Goal: Task Accomplishment & Management: Manage account settings

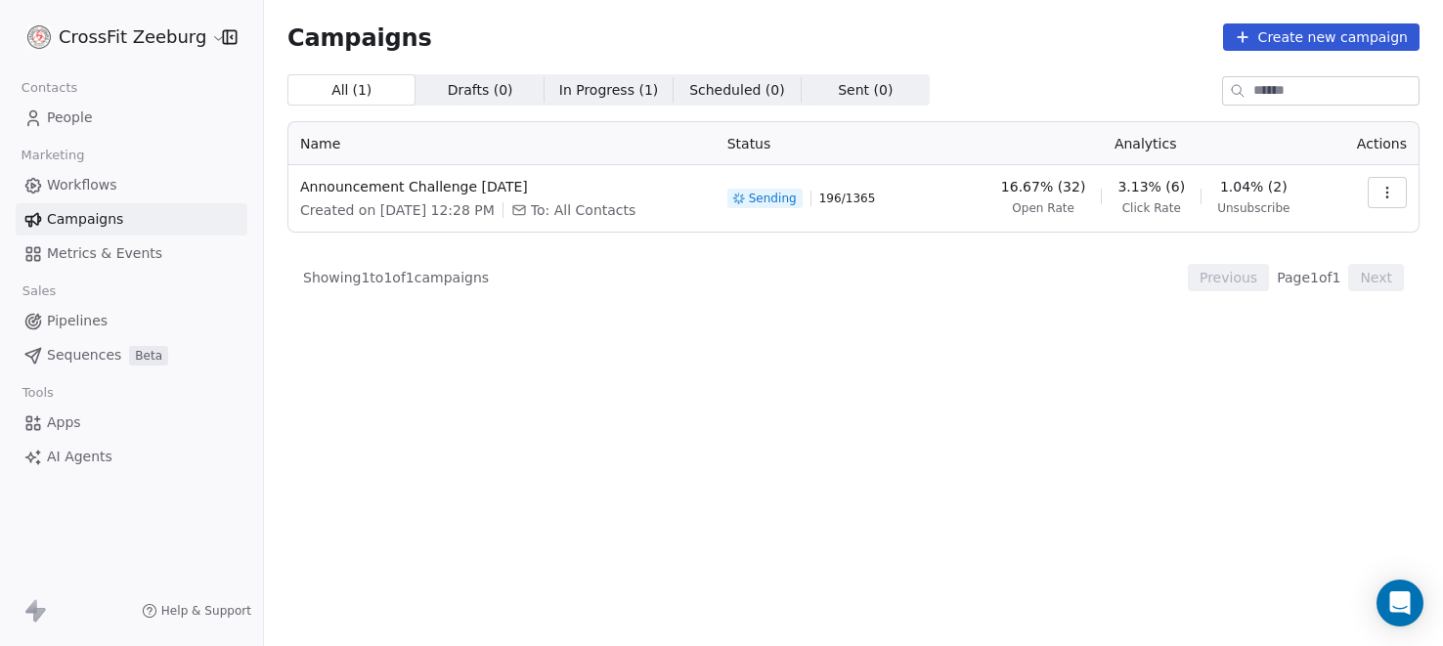
click at [88, 194] on span "Workflows" at bounding box center [82, 185] width 70 height 21
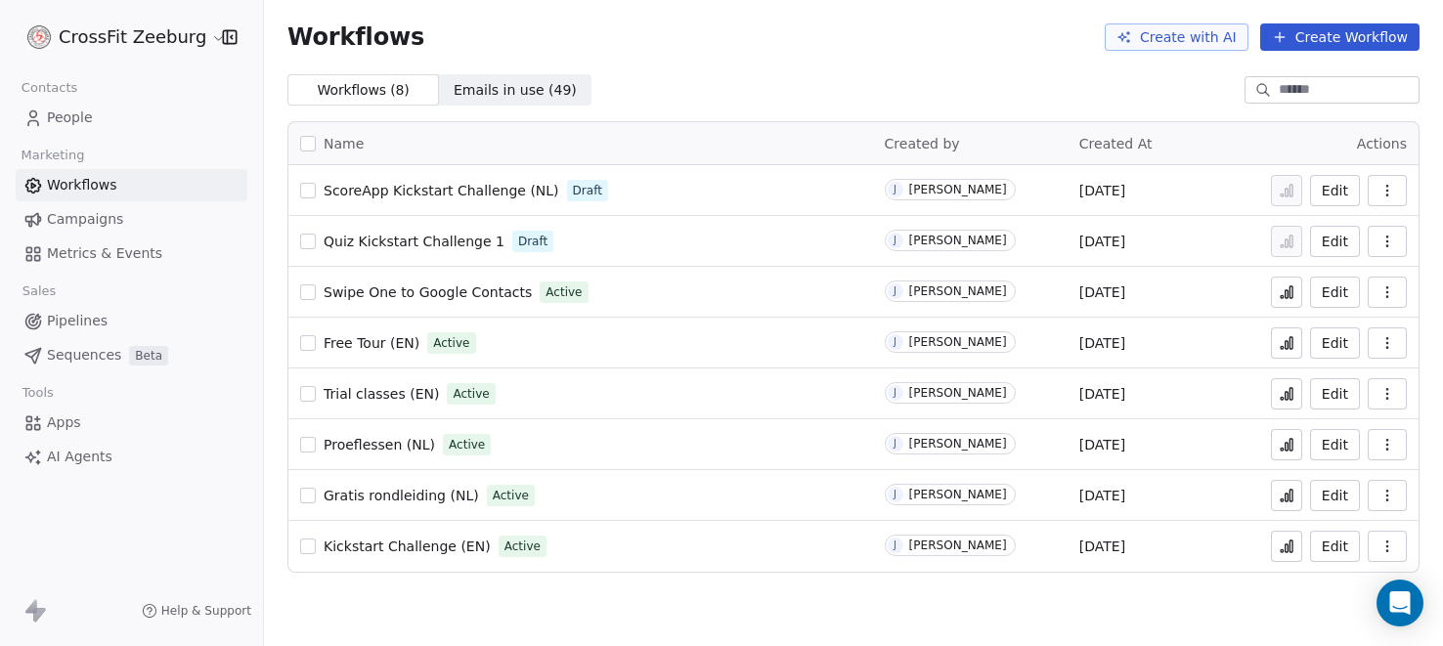
click at [369, 396] on span "Trial classes (EN)" at bounding box center [381, 394] width 115 height 16
click at [112, 219] on span "Campaigns" at bounding box center [85, 219] width 76 height 21
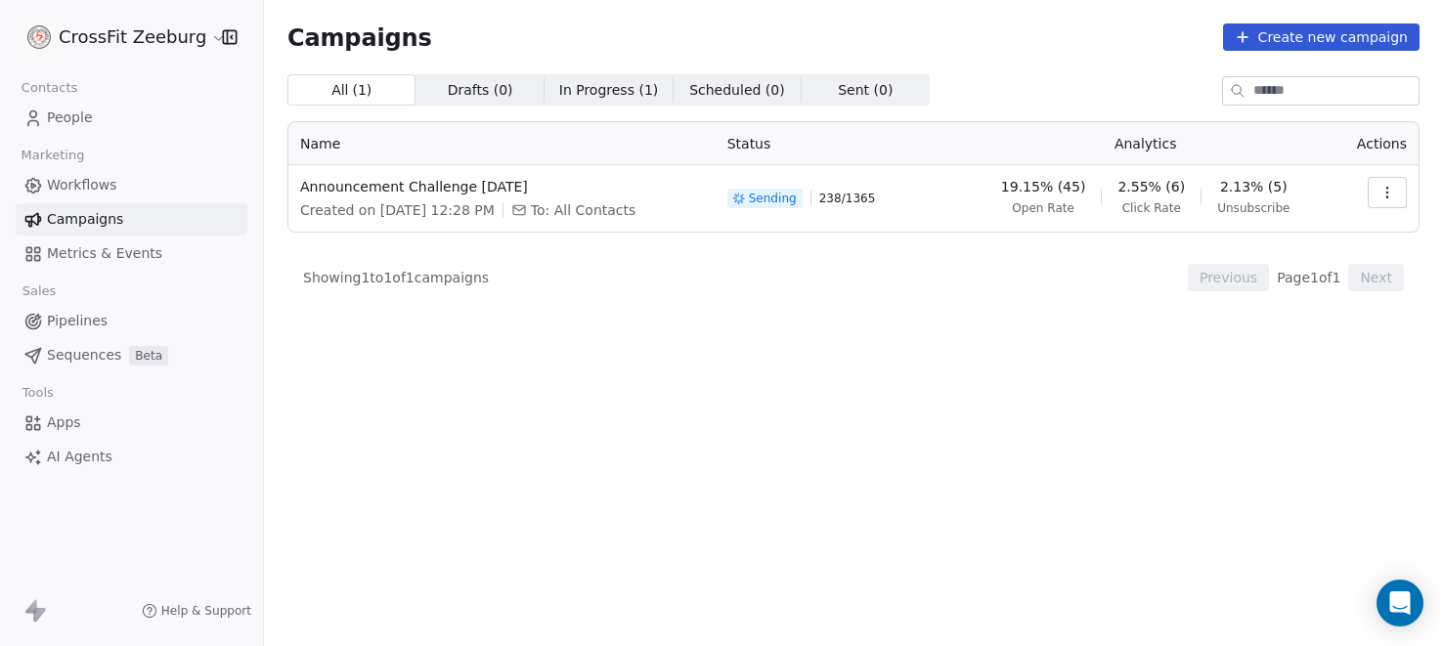
click at [1389, 193] on icon "button" at bounding box center [1388, 193] width 16 height 16
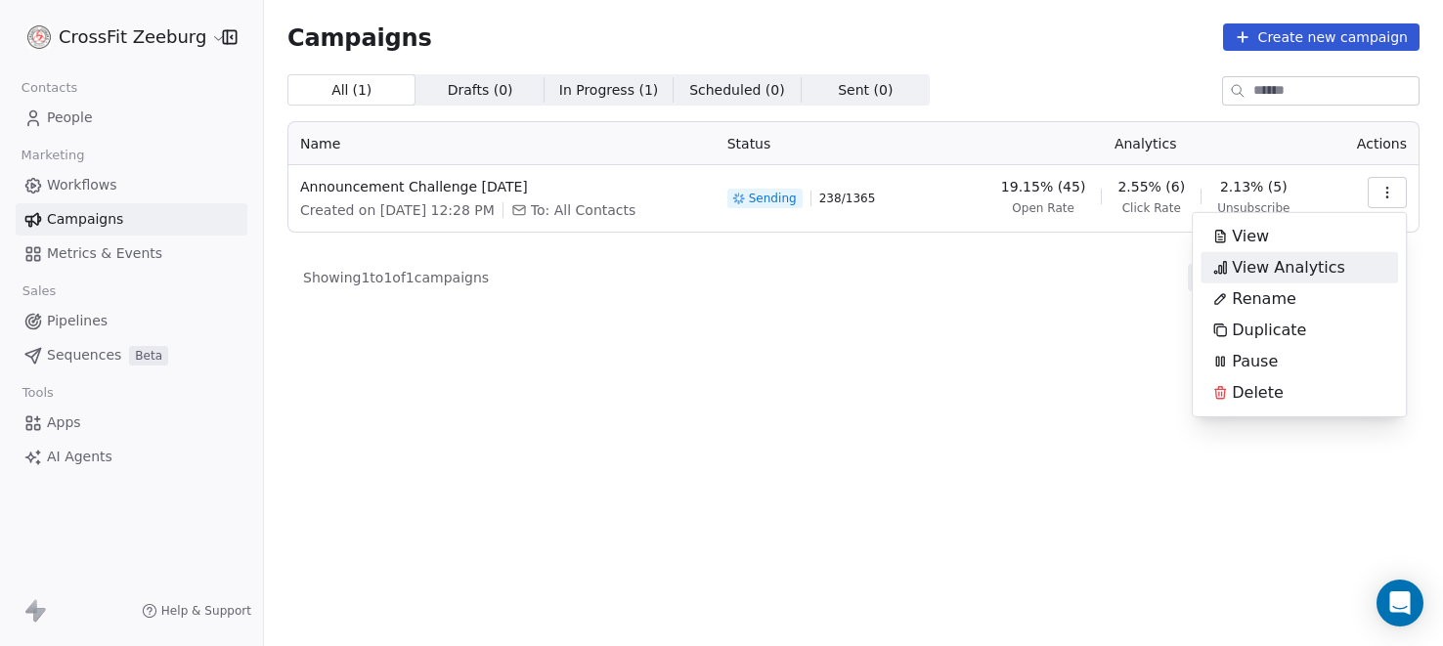
click at [1245, 263] on span "View Analytics" at bounding box center [1288, 267] width 113 height 23
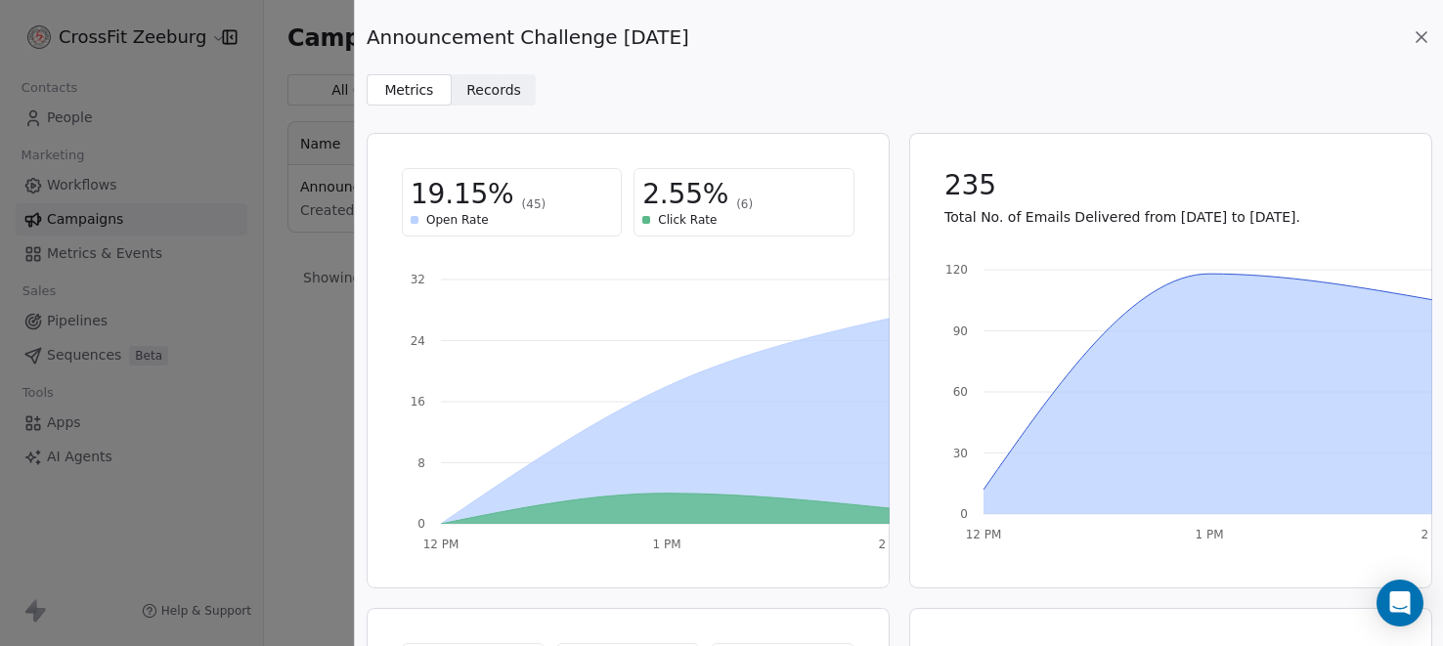
click at [496, 81] on span "Records" at bounding box center [493, 90] width 55 height 21
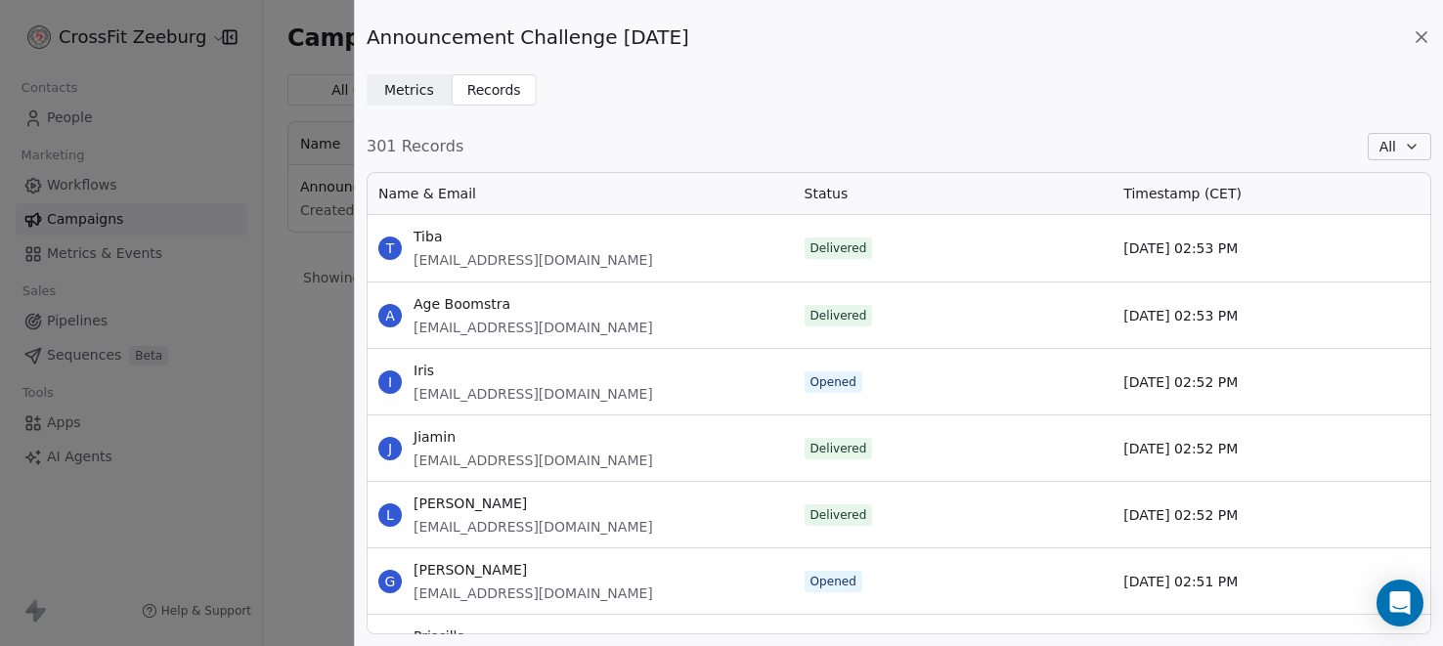
scroll to position [462, 1065]
click at [1424, 147] on button "All" at bounding box center [1400, 146] width 64 height 27
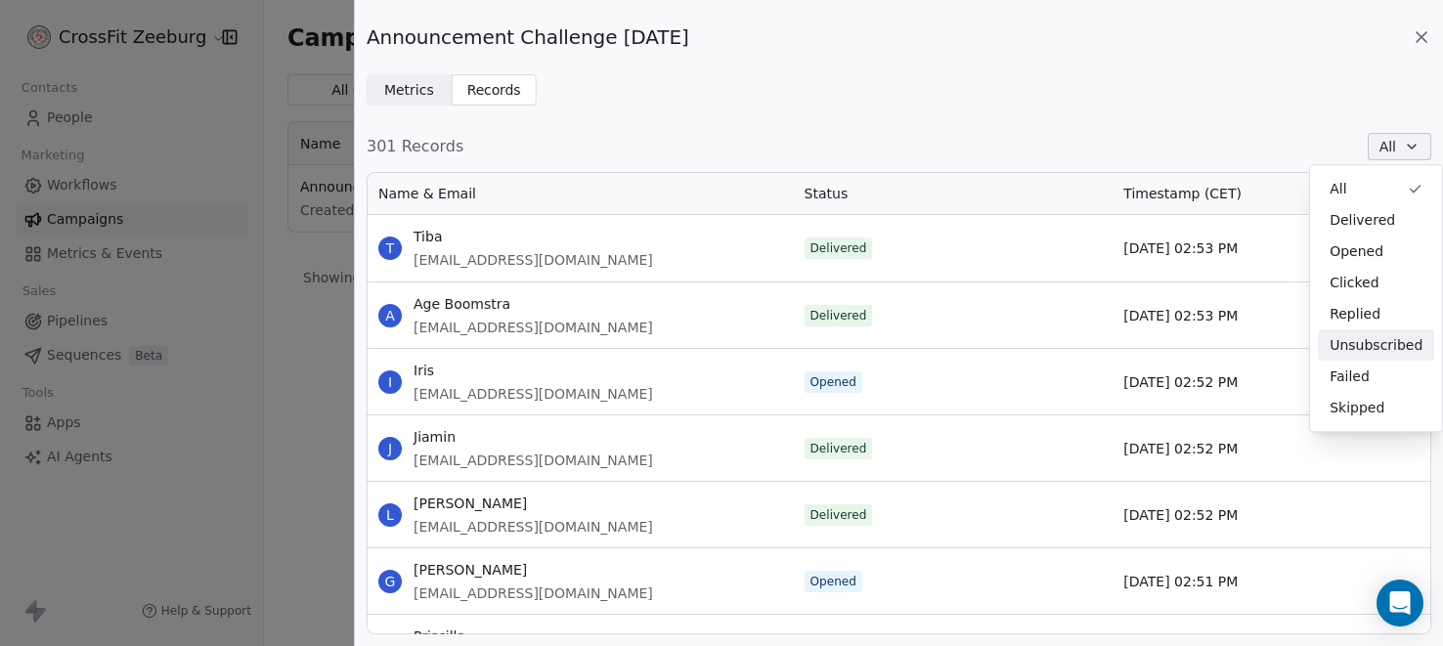
click at [1365, 350] on span "Unsubscribed" at bounding box center [1376, 345] width 93 height 21
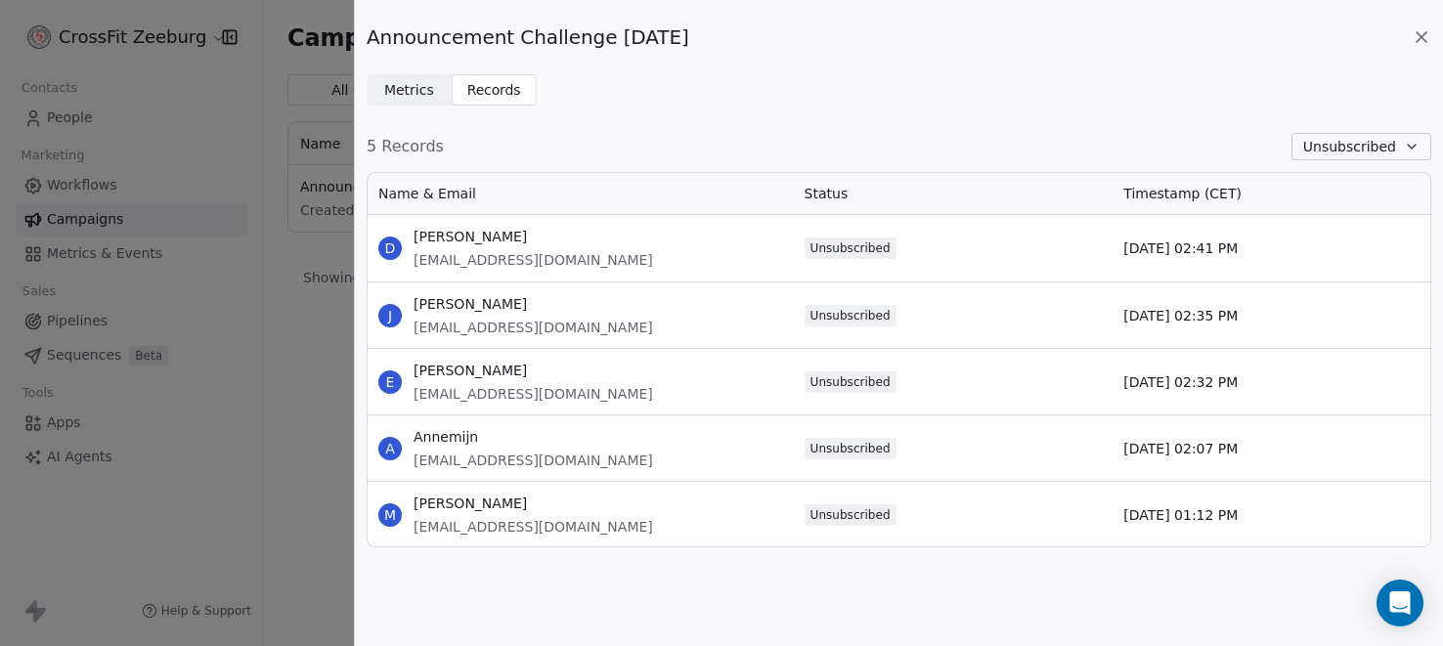
scroll to position [374, 1065]
